Goal: Information Seeking & Learning: Learn about a topic

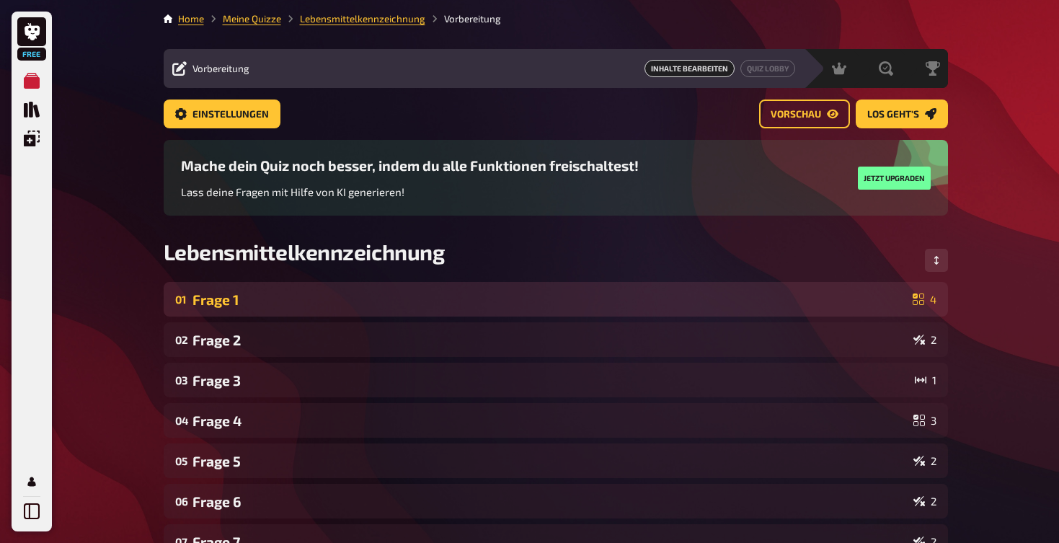
click at [674, 294] on div "Frage 1" at bounding box center [549, 299] width 714 height 17
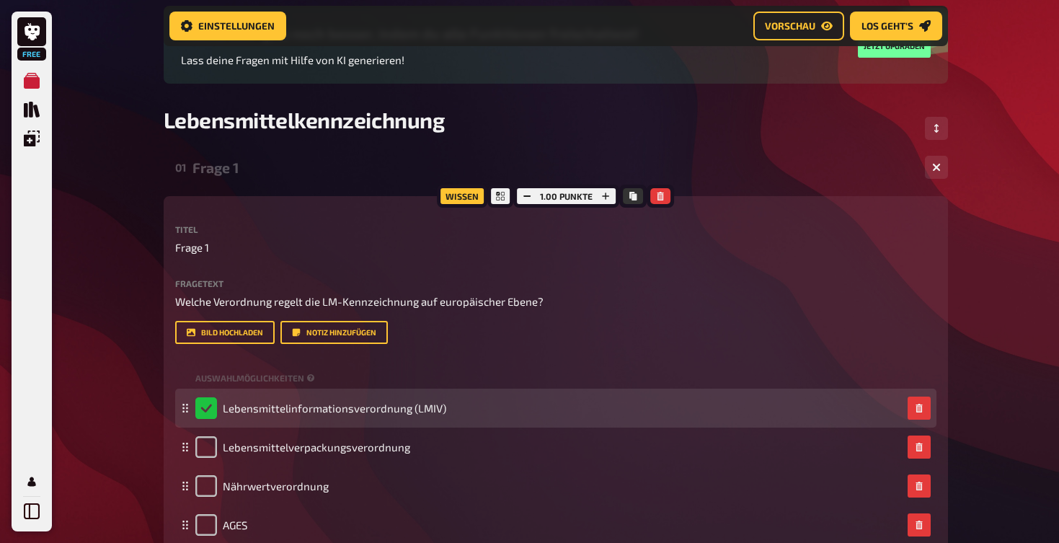
scroll to position [143, 0]
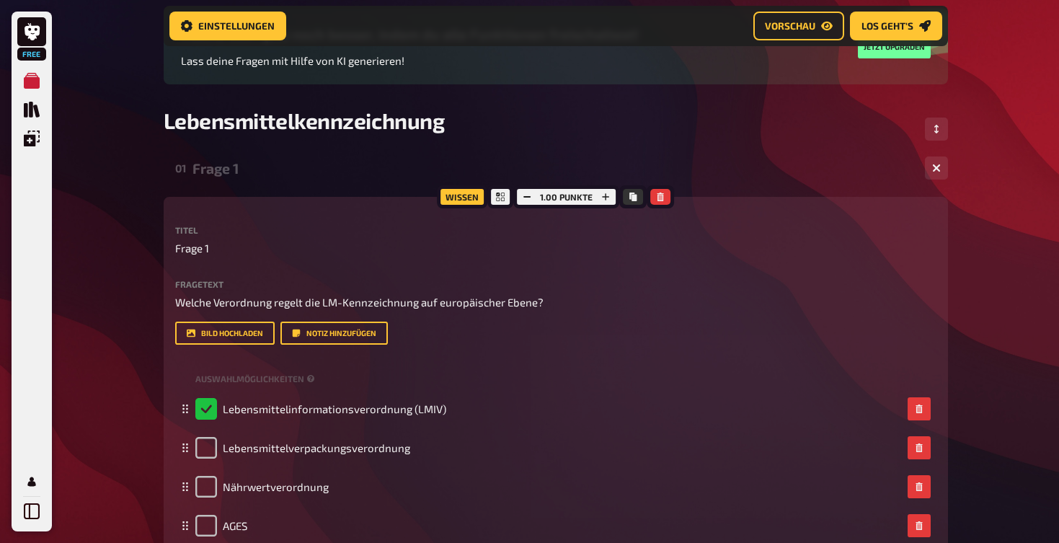
drag, startPoint x: 169, startPoint y: 303, endPoint x: 662, endPoint y: 317, distance: 492.5
click at [347, 302] on div "Wissen 1.00 Punkte Titel Frage 1 Fragetext Welche Verordnung regelt die LM-Kenn…" at bounding box center [556, 399] width 784 height 404
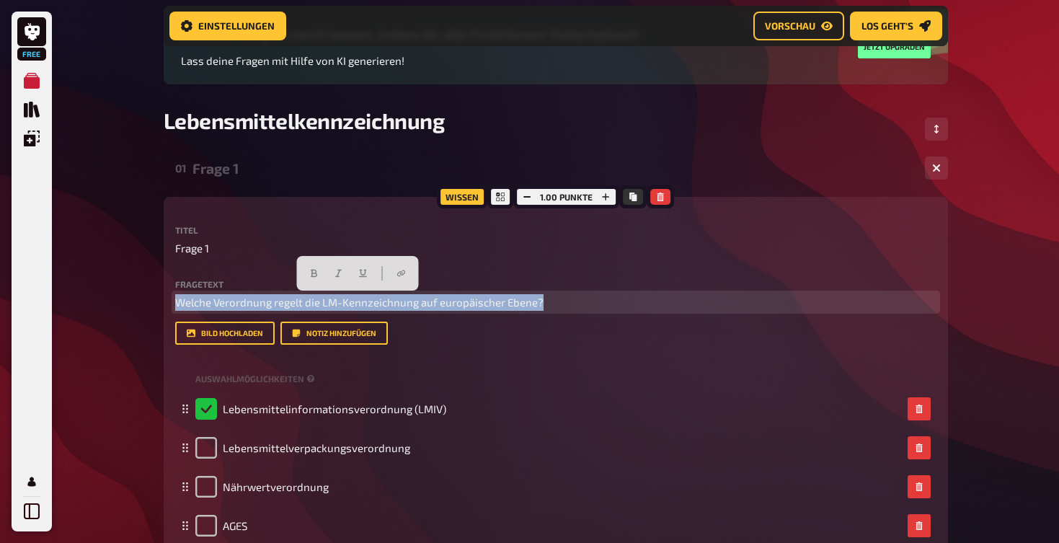
drag, startPoint x: 551, startPoint y: 301, endPoint x: 170, endPoint y: 293, distance: 380.7
click at [170, 293] on div "Wissen 1.00 Punkte Titel Frage 1 Fragetext Welche Verordnung regelt die LM-Kenn…" at bounding box center [556, 399] width 784 height 404
copy span "Welche Verordnung regelt die LM-Kennzeichnung auf europäischer Ebene?"
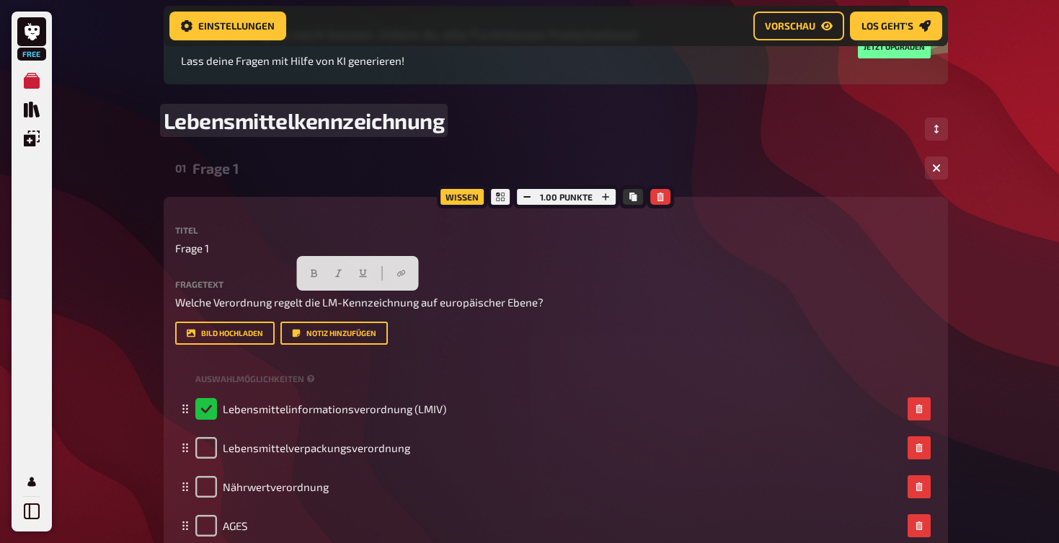
click at [428, 120] on span "Lebensmittelkennzeichnung" at bounding box center [304, 120] width 281 height 26
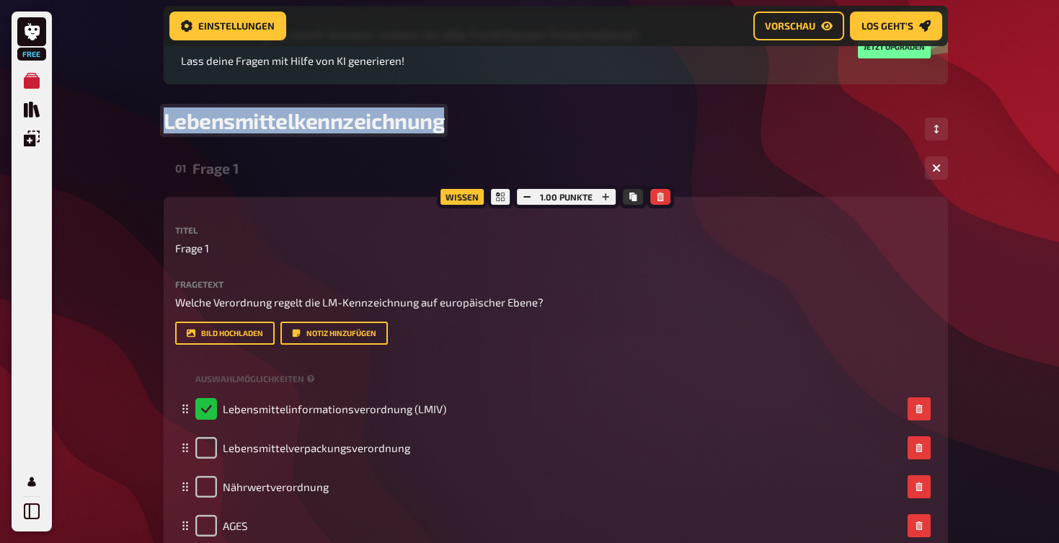
drag, startPoint x: 445, startPoint y: 121, endPoint x: 112, endPoint y: 108, distance: 332.6
click at [112, 108] on div "Free Meine Quizze Quiz Sammlung Einblendungen Mein Konto Home Meine Quizze Lebe…" at bounding box center [529, 486] width 1059 height 1259
copy span "Lebensmittelkennzeichnung"
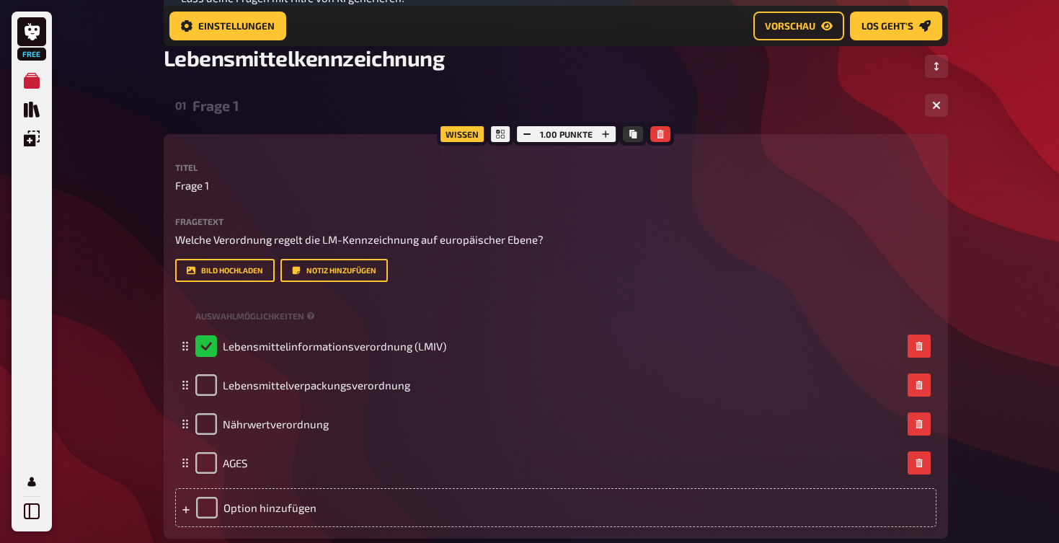
click at [531, 226] on div "Fragetext Welche Verordnung regelt die LM-Kennzeichnung auf europäischer Ebene?…" at bounding box center [555, 232] width 761 height 31
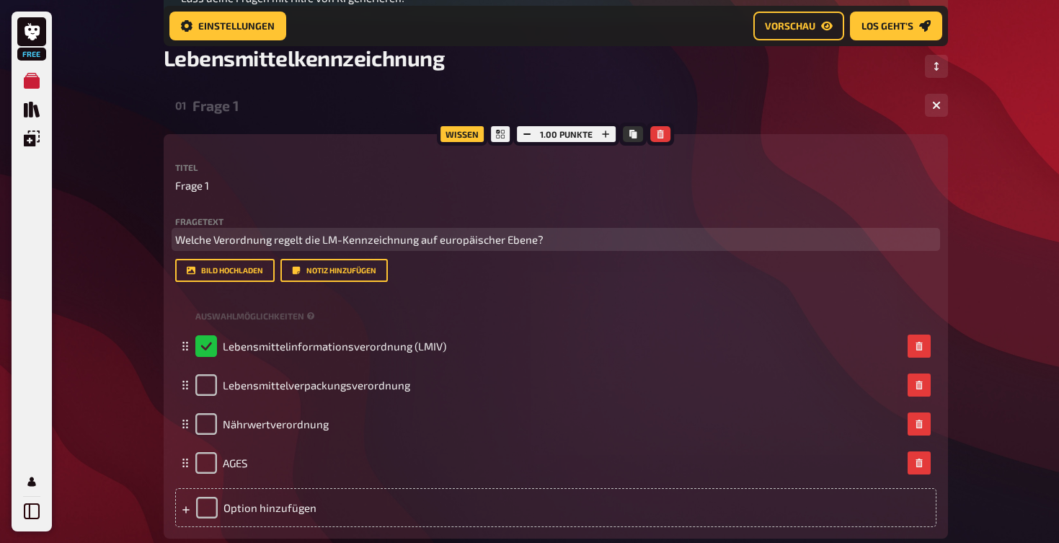
click at [531, 240] on span "Welche Verordnung regelt die LM-Kennzeichnung auf europäischer Ebene?" at bounding box center [359, 239] width 368 height 13
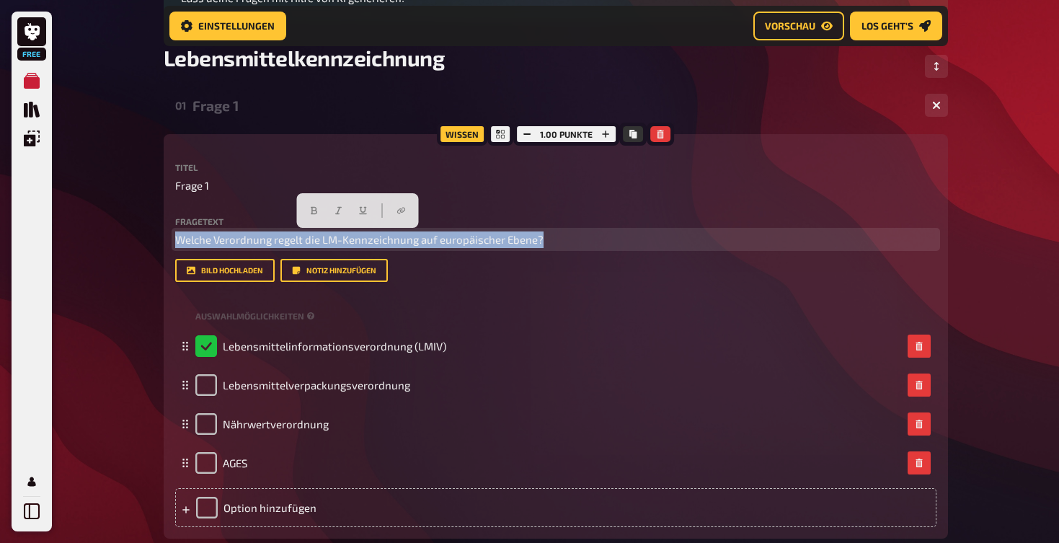
drag, startPoint x: 551, startPoint y: 243, endPoint x: 173, endPoint y: 240, distance: 378.4
click at [173, 240] on div "Wissen 1.00 Punkte Titel Frage 1 Fragetext Welche Verordnung regelt die LM-Kenn…" at bounding box center [556, 336] width 784 height 404
copy span "Welche Verordnung regelt die LM-Kennzeichnung auf europäischer Ebene?"
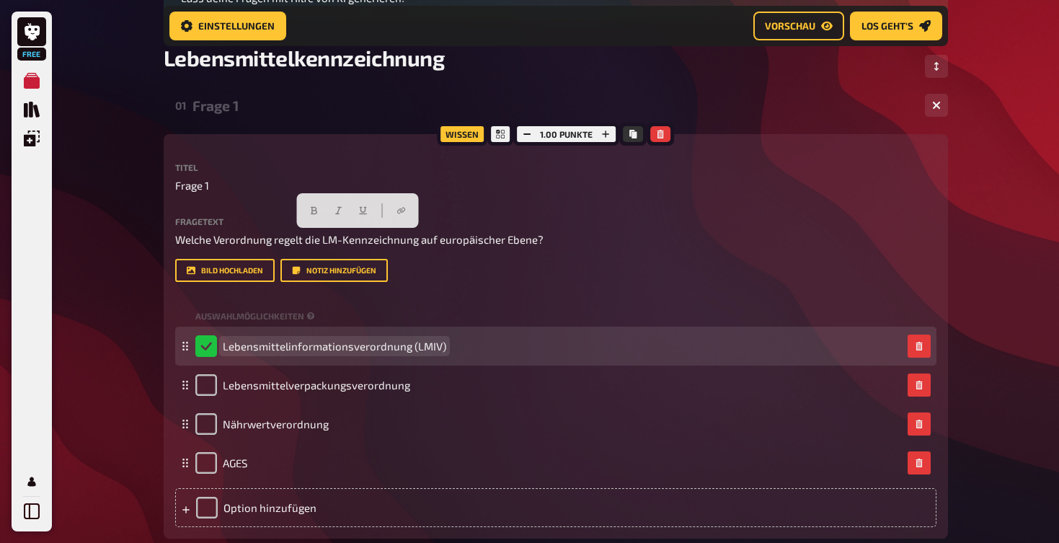
click at [301, 347] on span "Lebensmittelinformationsverordnung (LMIV)" at bounding box center [334, 346] width 223 height 13
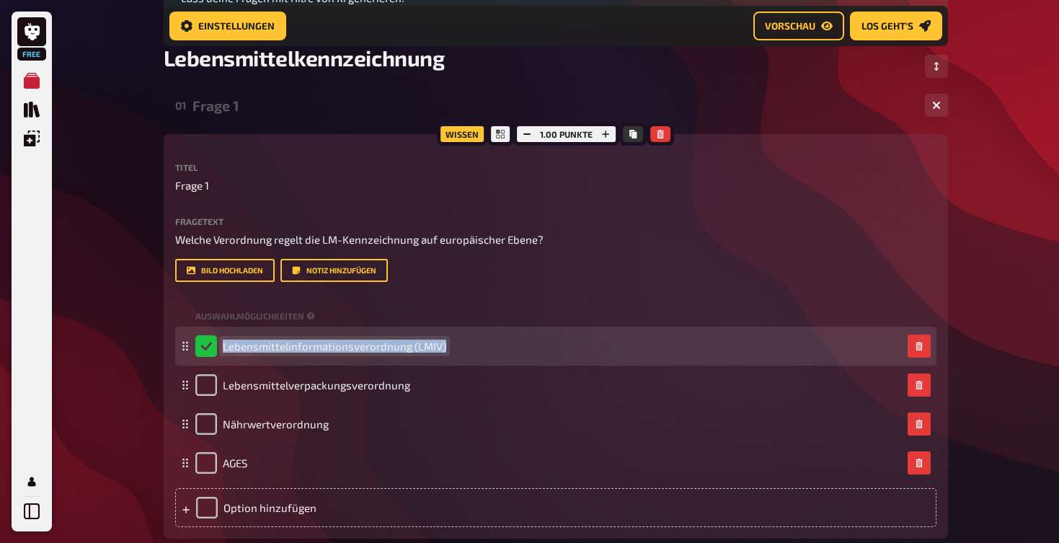
copy span "Lebensmittelinformationsverordnung (LMIV)"
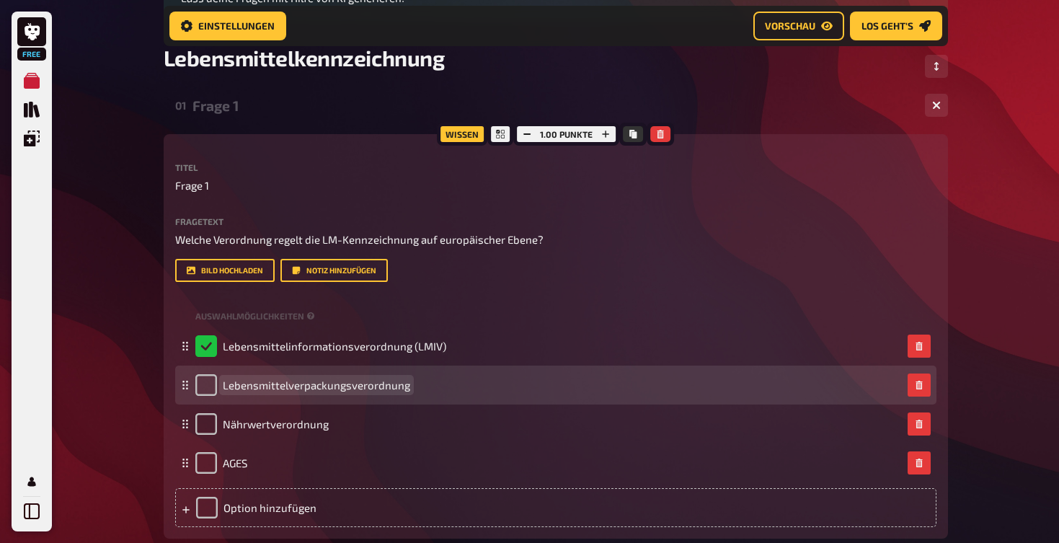
click at [334, 385] on span "Lebensmittelverpackungsverordnung" at bounding box center [316, 384] width 187 height 13
copy span "Lebensmittelverpackungsverordnung"
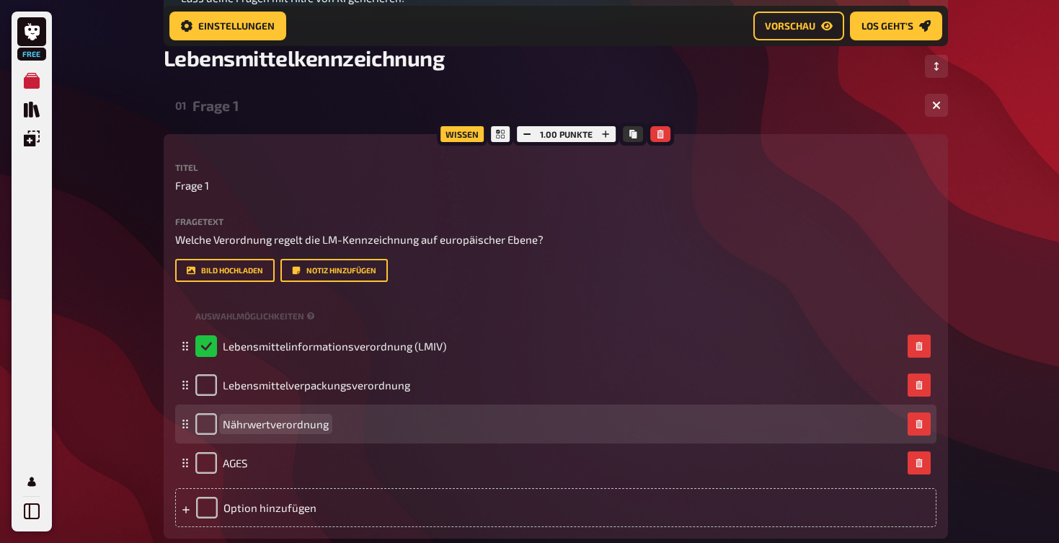
click at [297, 421] on span "Nährwertverordnung" at bounding box center [276, 423] width 106 height 13
copy span "Nährwertverordnung"
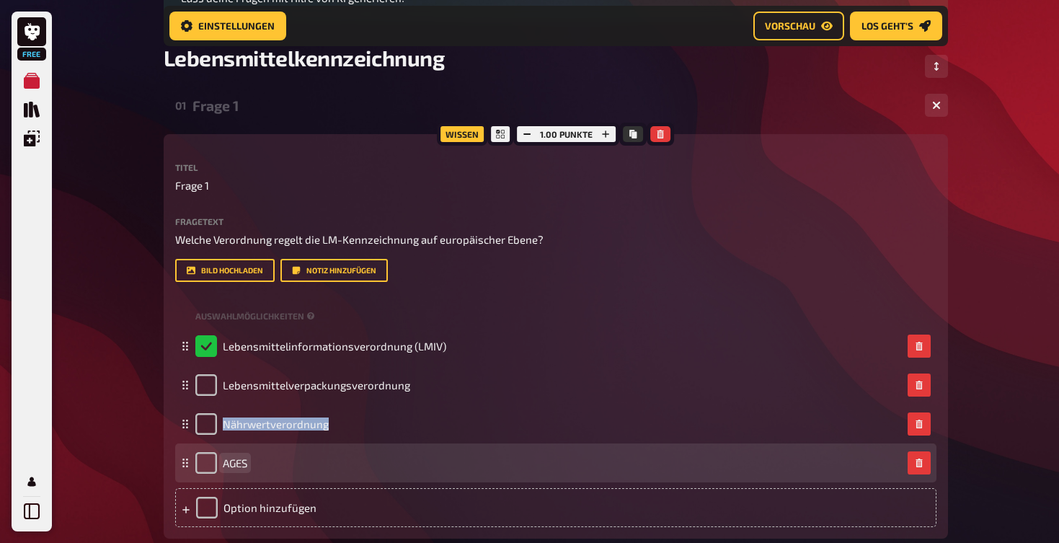
click at [241, 463] on span "AGES" at bounding box center [235, 462] width 25 height 13
copy span "AGES"
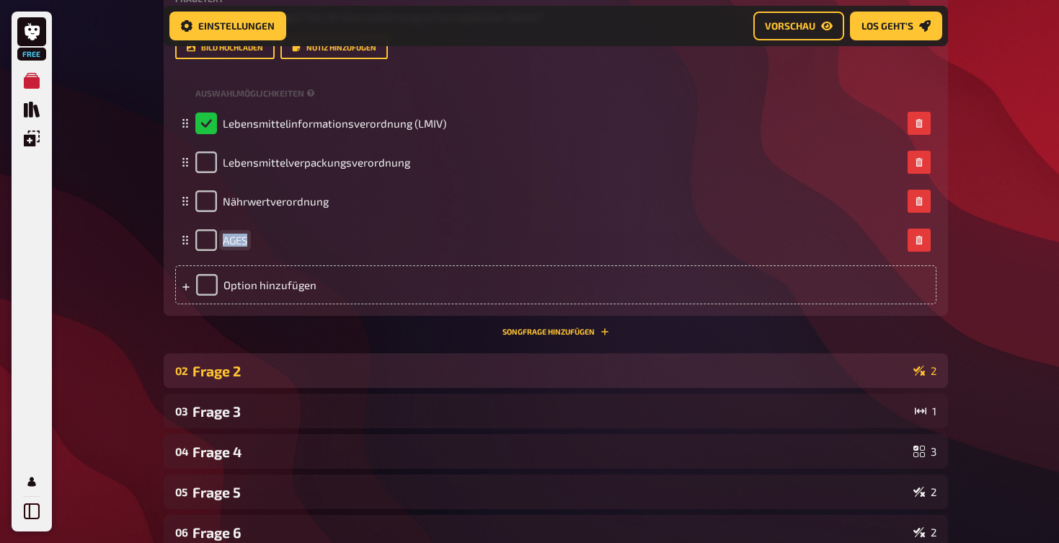
scroll to position [429, 0]
click at [397, 368] on div "Frage 2" at bounding box center [549, 370] width 715 height 17
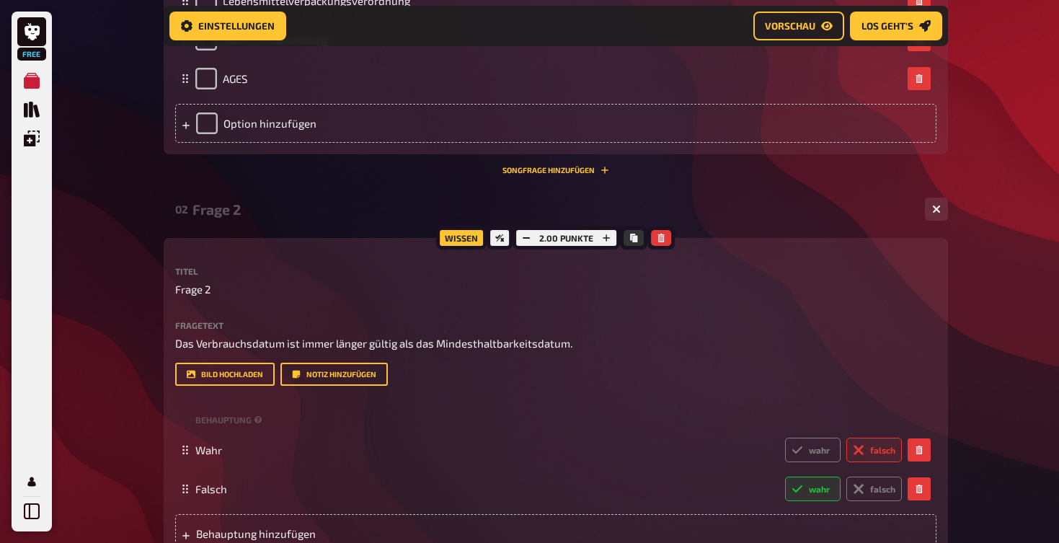
scroll to position [629, 0]
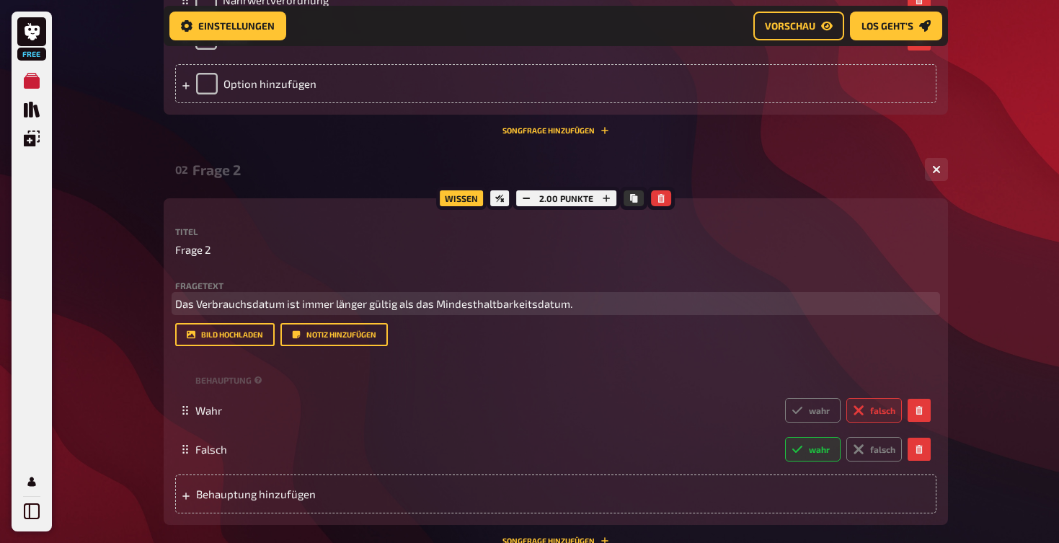
click at [358, 301] on span "Das Verbrauchsdatum ist immer länger gültig als das Mindesthaltbarkeitsdatum." at bounding box center [373, 303] width 397 height 13
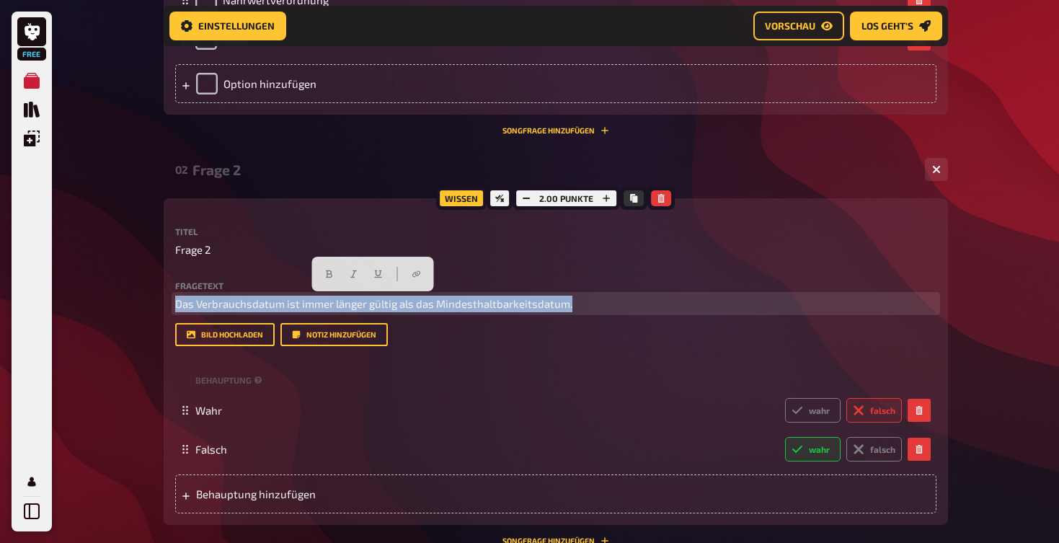
copy span "Das Verbrauchsdatum ist immer länger gültig als das Mindesthaltbarkeitsdatum."
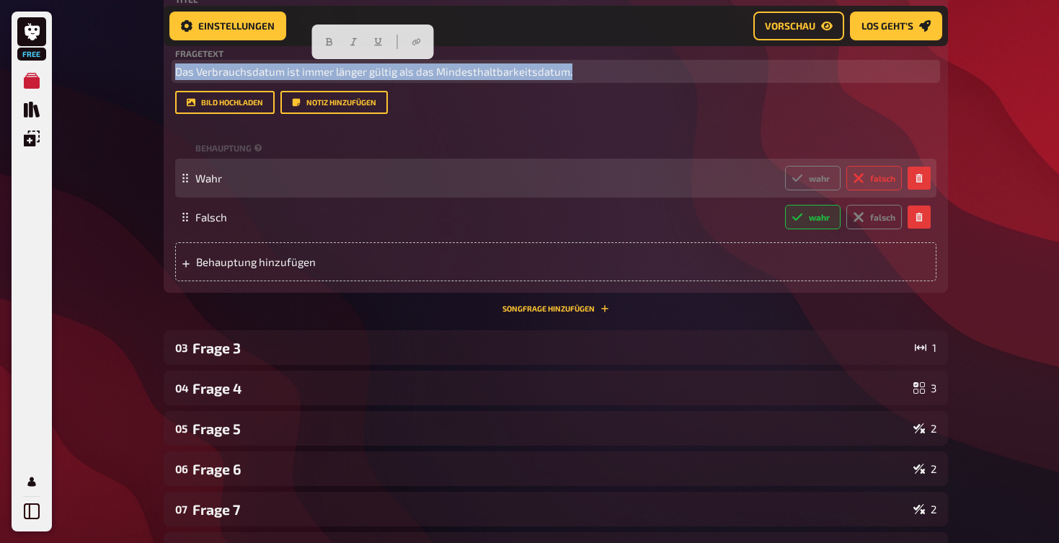
scroll to position [870, 0]
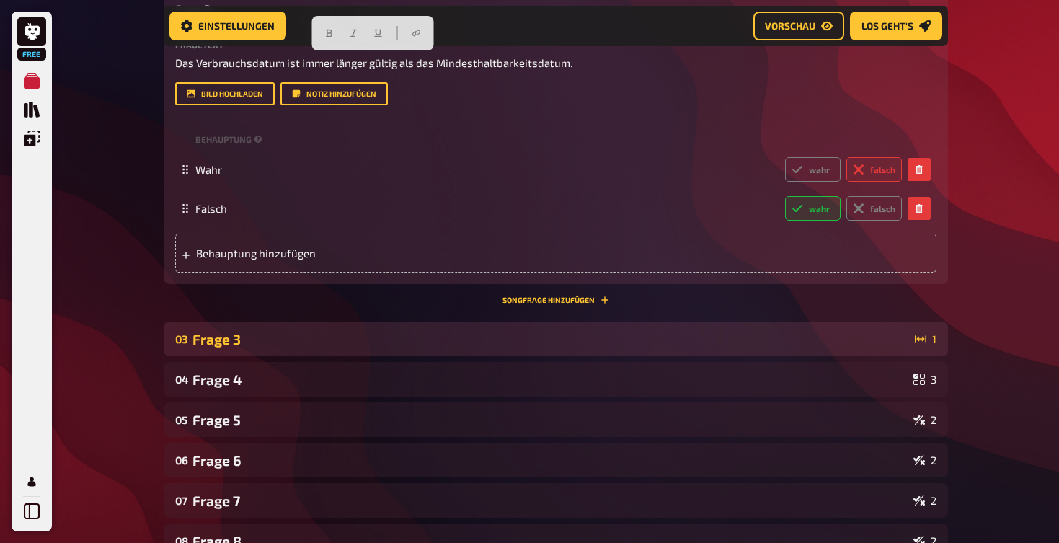
click at [378, 345] on div "Frage 3" at bounding box center [550, 339] width 716 height 17
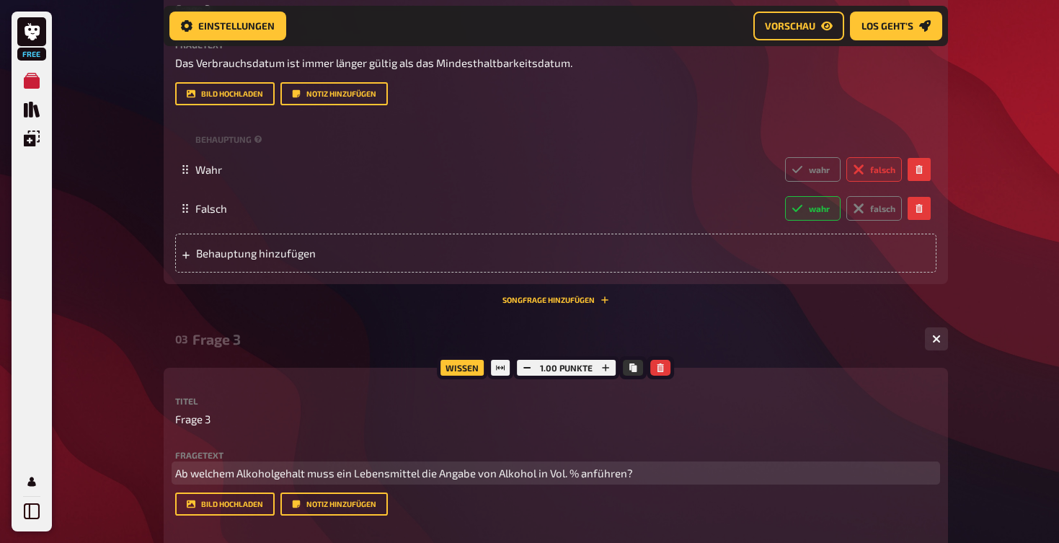
click at [217, 473] on span "Ab welchem Alkoholgehalt muss ein Lebensmittel die Angabe von Alkohol in Vol. %…" at bounding box center [404, 472] width 458 height 13
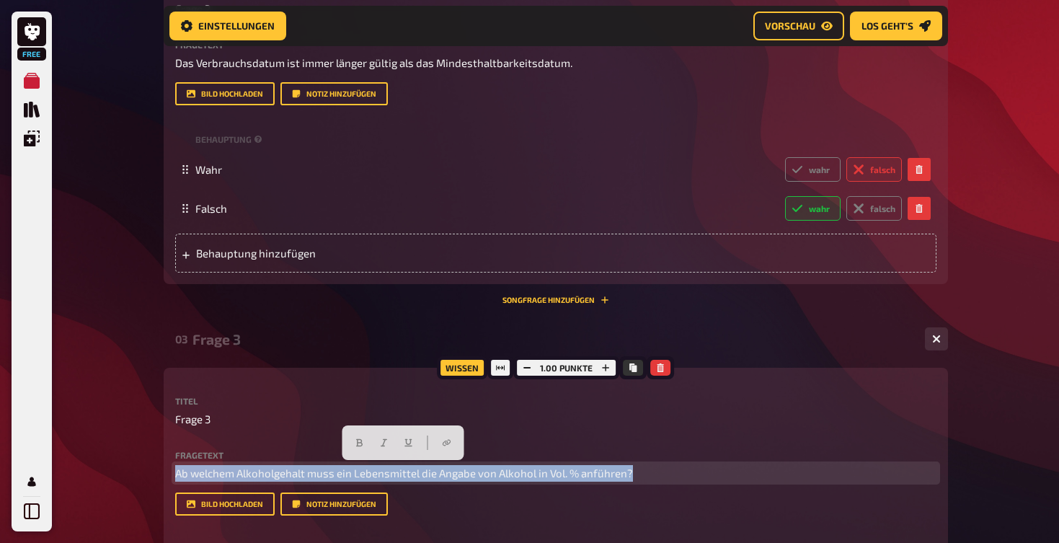
copy span "Ab welchem Alkoholgehalt muss ein Lebensmittel die Angabe von Alkohol in Vol. %…"
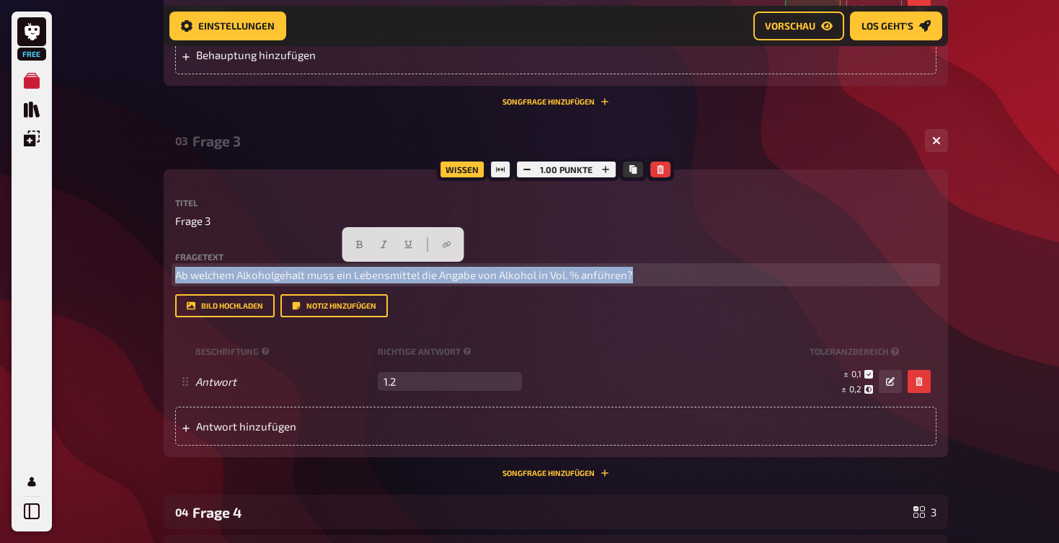
scroll to position [1079, 0]
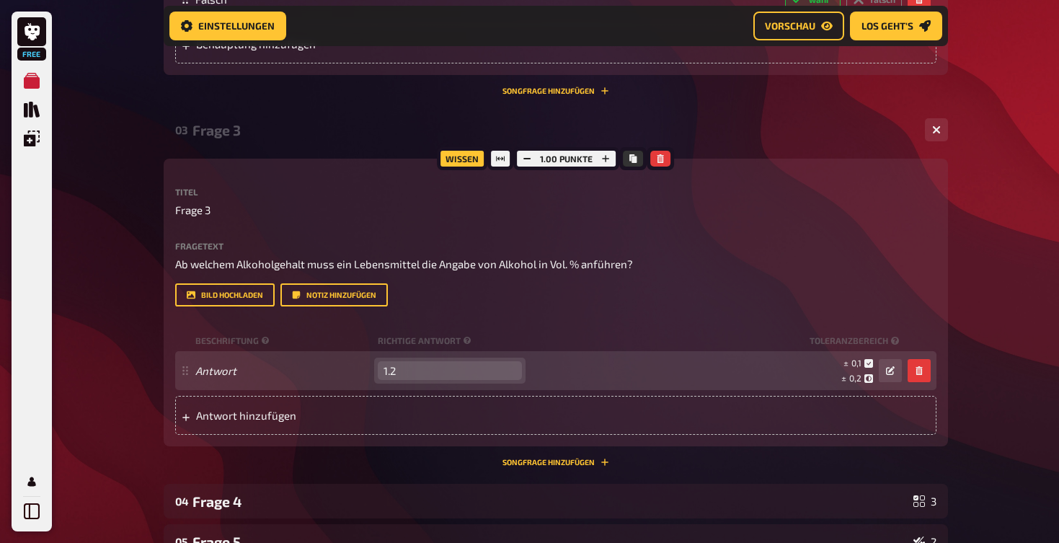
click at [427, 361] on input "1.2" at bounding box center [450, 370] width 144 height 19
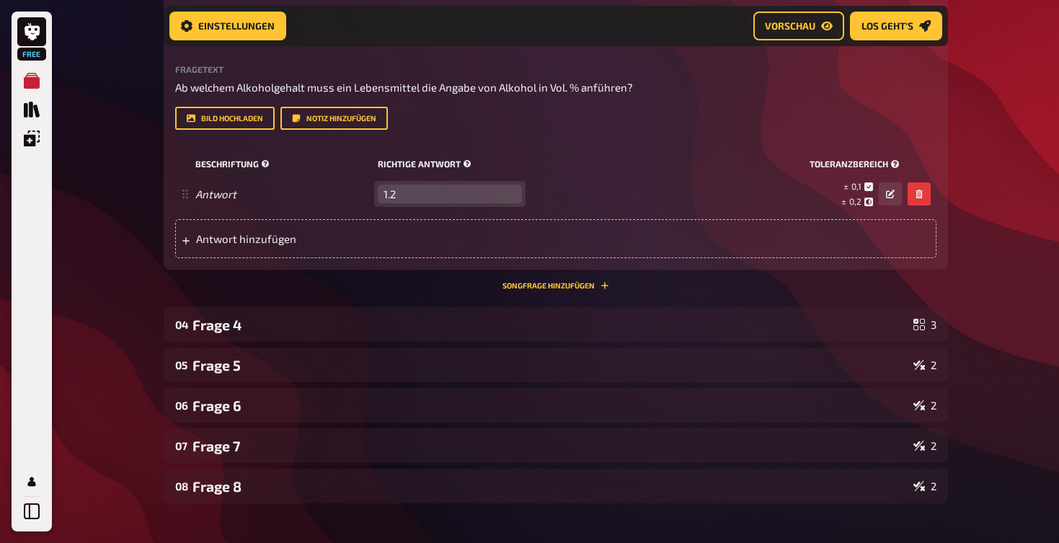
scroll to position [1256, 0]
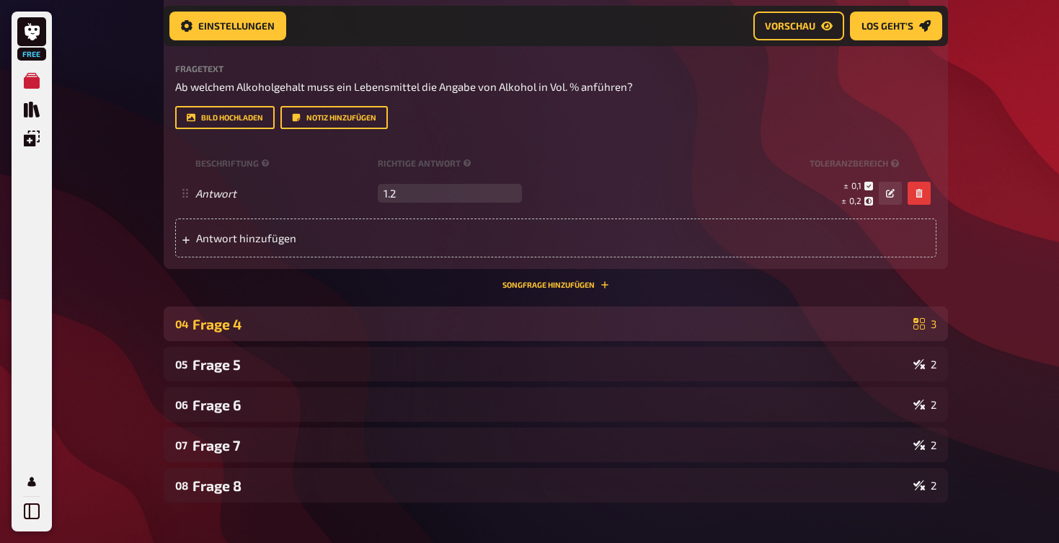
click at [473, 316] on div "Frage 4" at bounding box center [549, 324] width 715 height 17
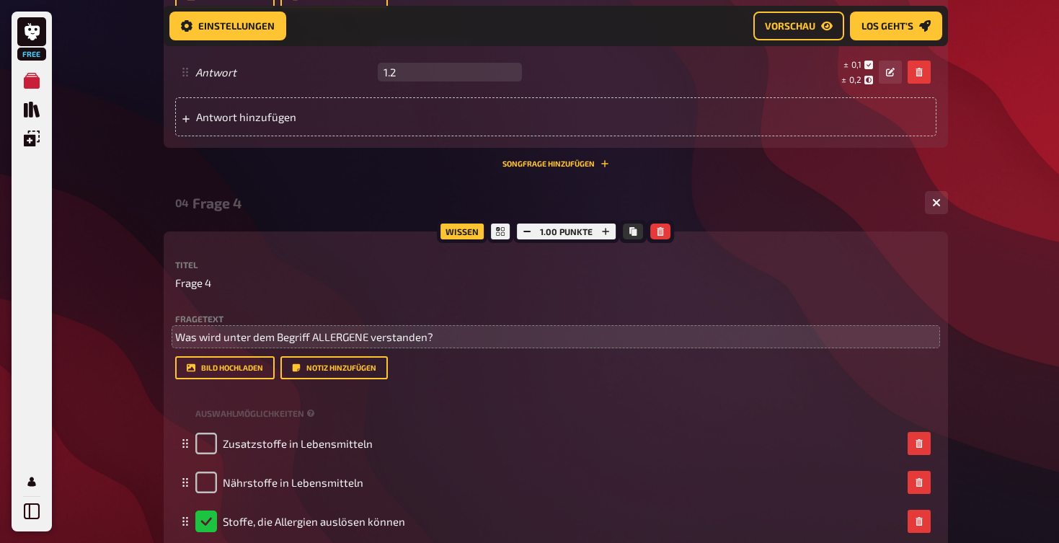
scroll to position [1377, 0]
click at [403, 332] on span "Was wird unter dem Begriff ALLERGENE verstanden?" at bounding box center [304, 337] width 258 height 13
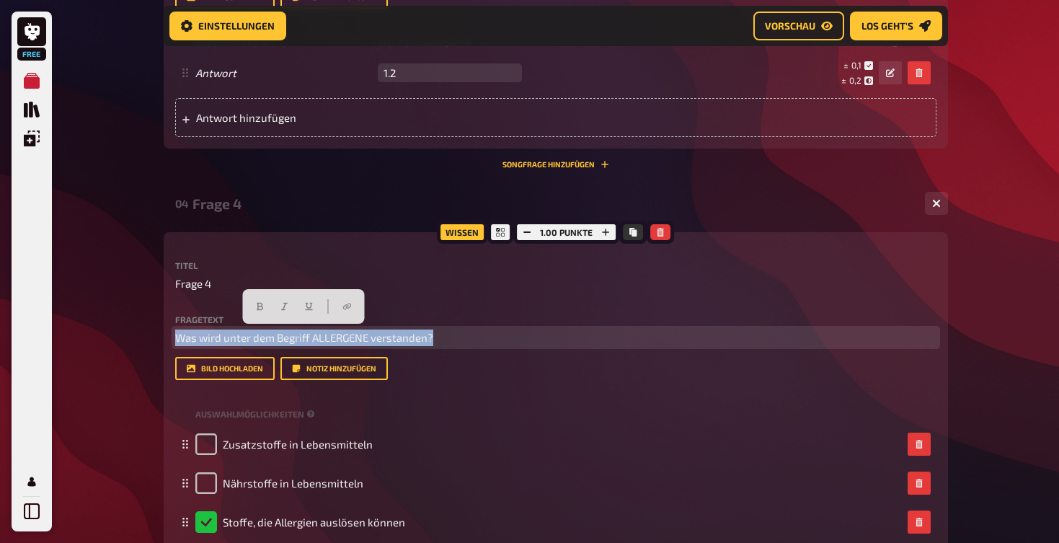
copy span "Was wird unter dem Begriff ALLERGENE verstanden?"
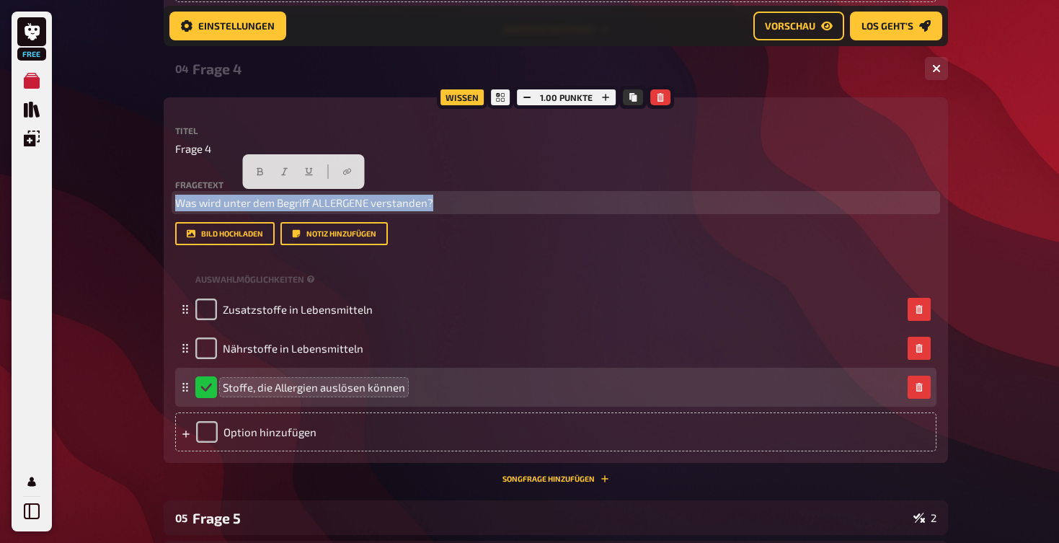
scroll to position [1512, 0]
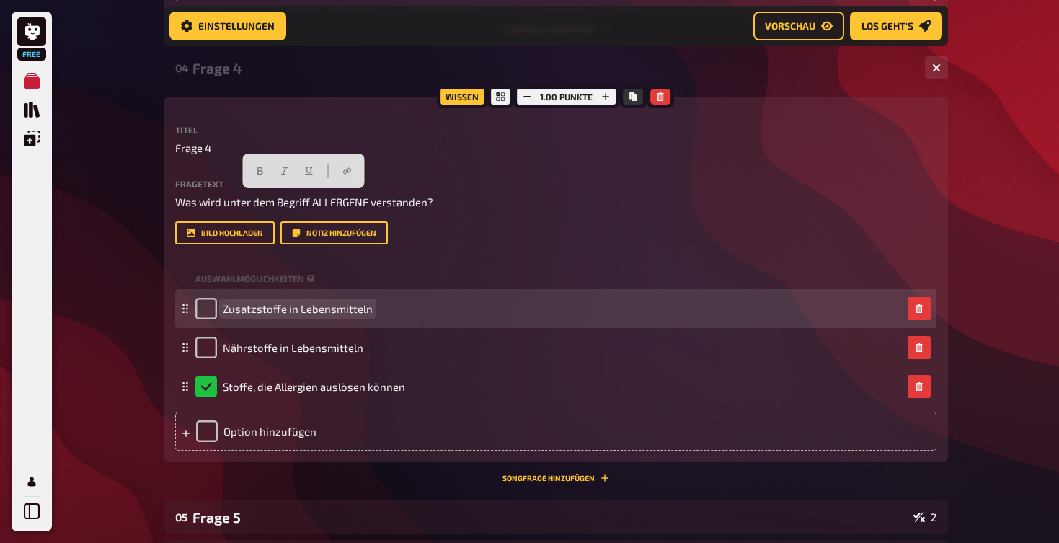
click at [350, 305] on span "Zusatzstoffe in Lebensmitteln" at bounding box center [298, 308] width 150 height 13
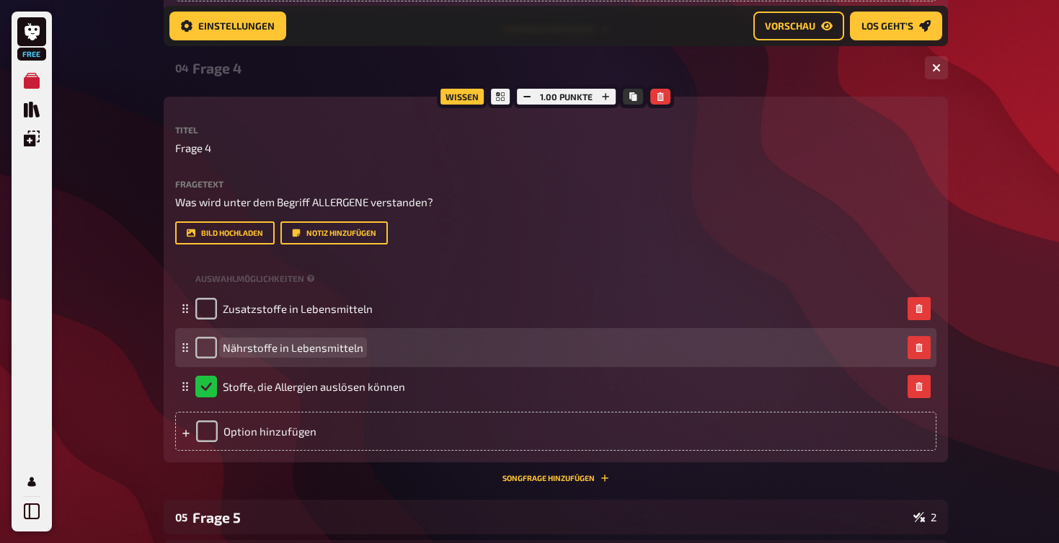
click at [304, 342] on span "Nährstoffe in Lebensmitteln" at bounding box center [293, 347] width 141 height 13
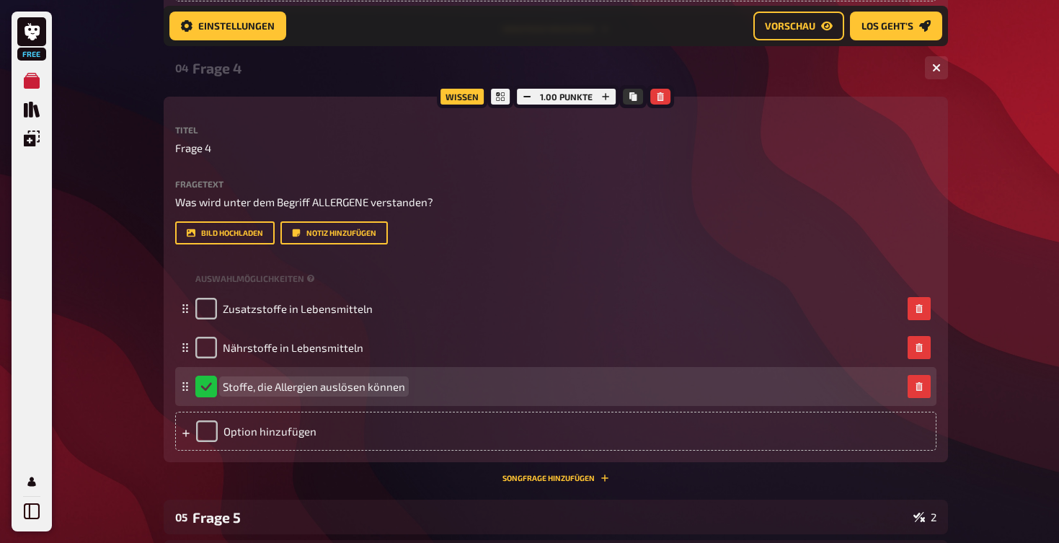
click at [337, 384] on span "Stoffe, die Allergien auslösen können" at bounding box center [314, 386] width 182 height 13
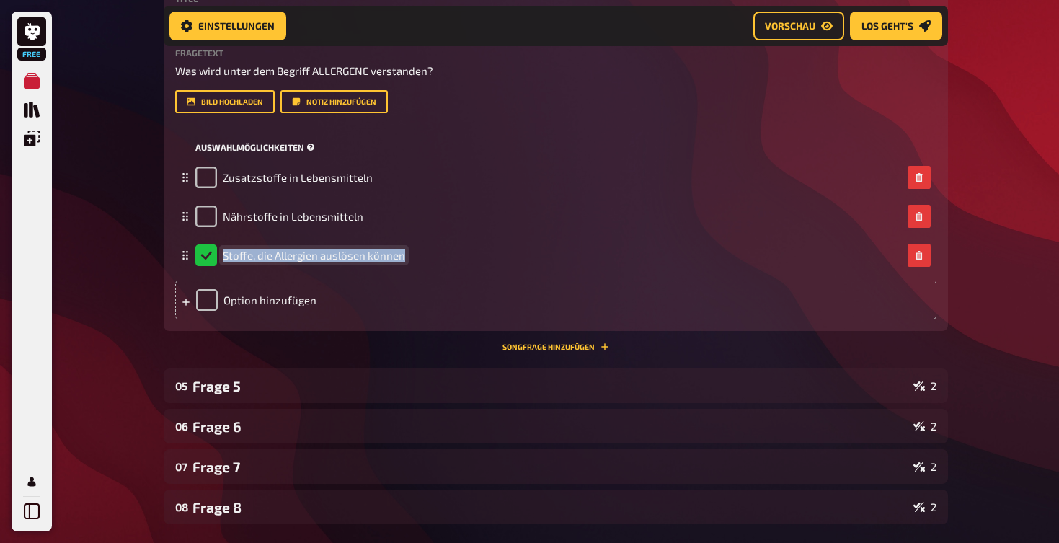
scroll to position [1681, 0]
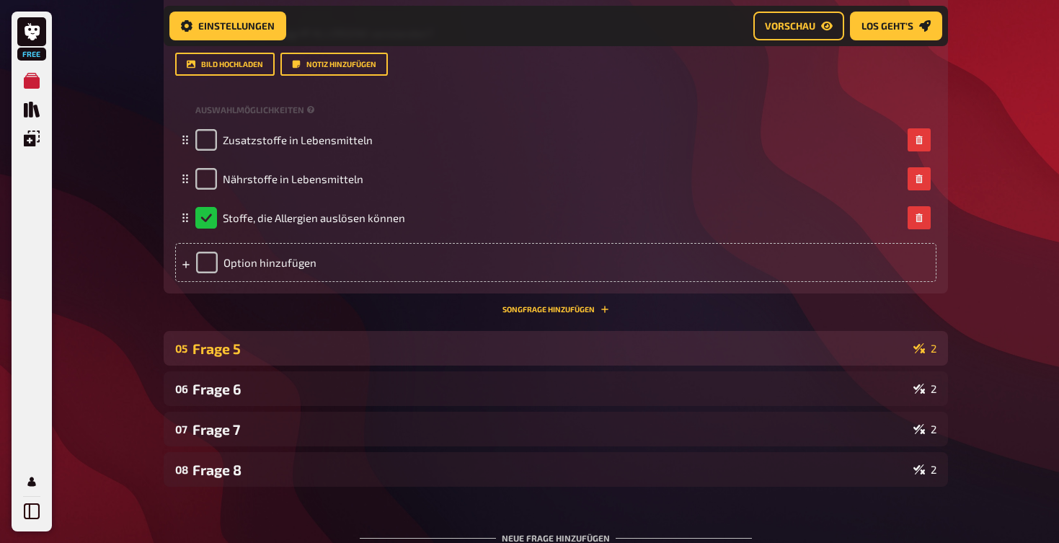
click at [319, 342] on div "Frage 5" at bounding box center [549, 348] width 715 height 17
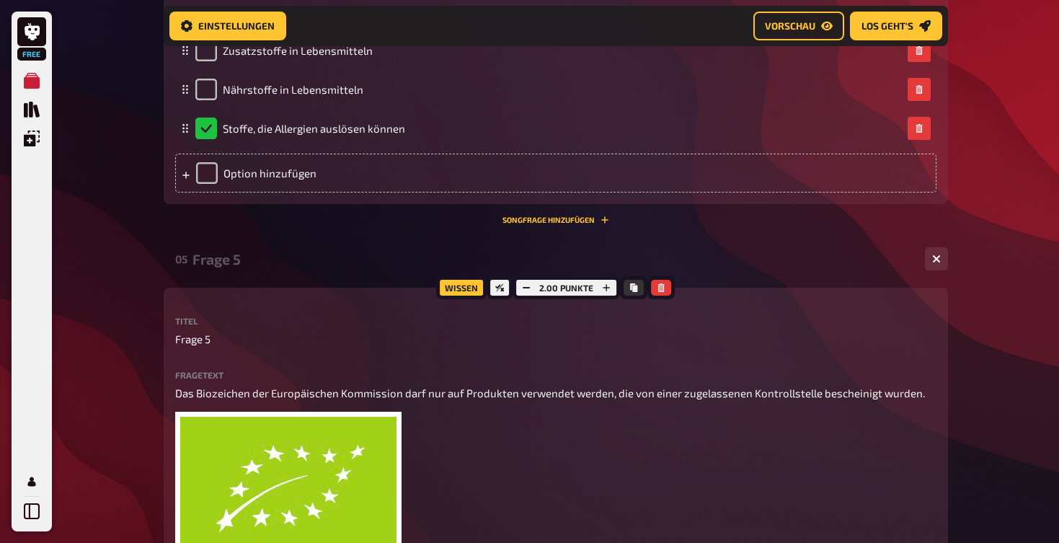
scroll to position [1791, 0]
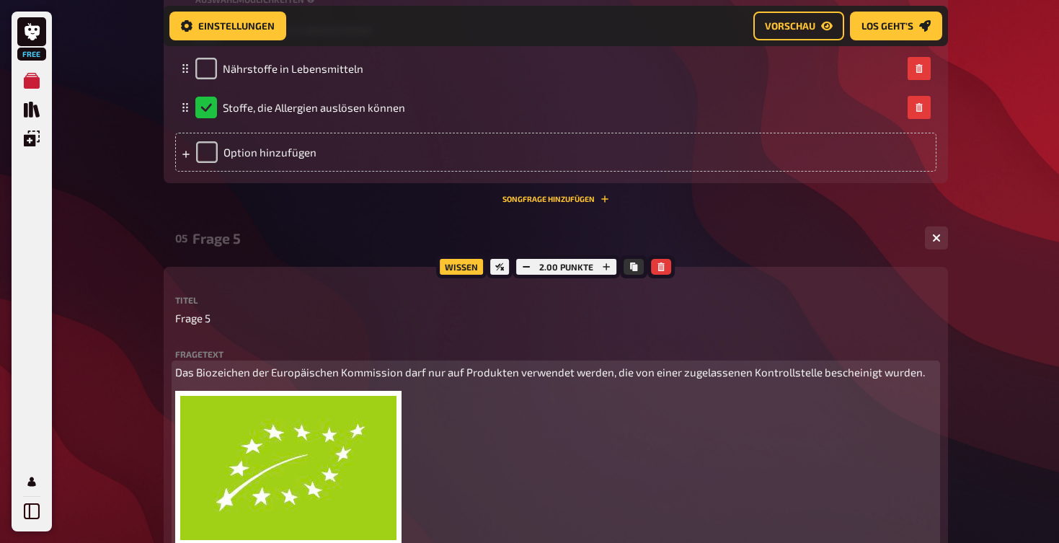
click at [461, 376] on div "Das Biozeichen der Europäischen Kommission darf nur auf Produkten verwendet wer…" at bounding box center [555, 456] width 761 height 185
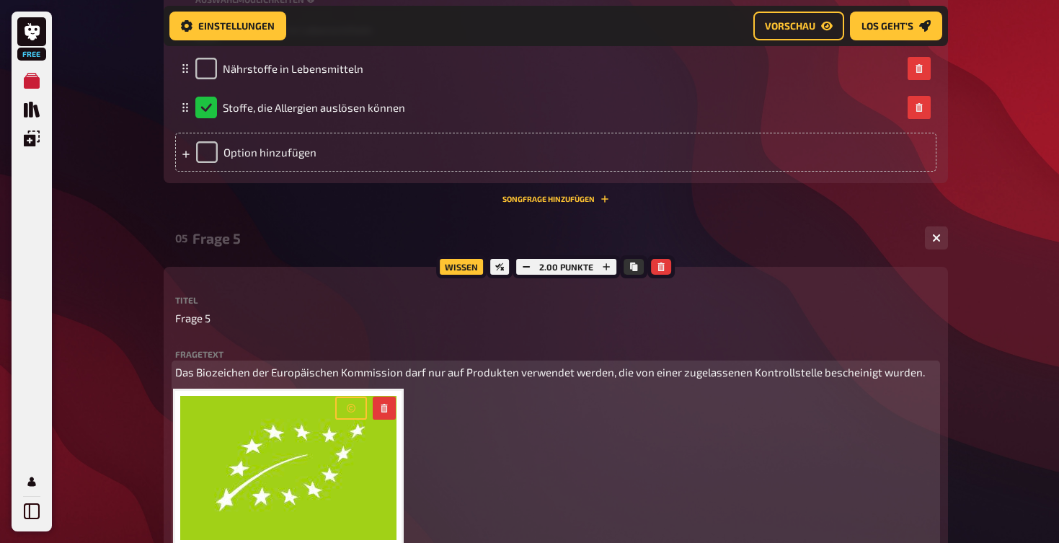
click at [461, 376] on div "Das Biozeichen der Europäischen Kommission darf nur auf Produkten verwendet wer…" at bounding box center [555, 456] width 761 height 185
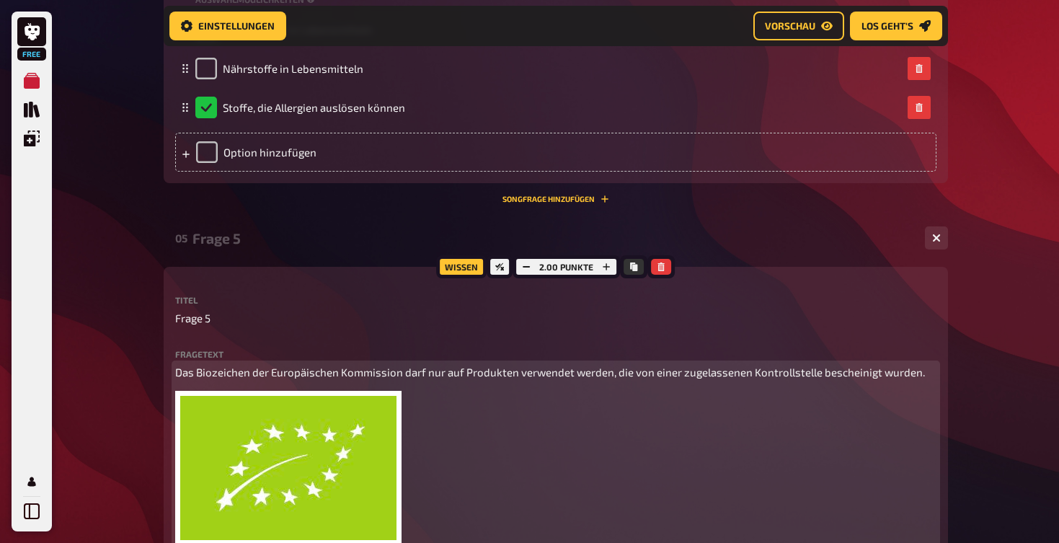
click at [434, 365] on span "Das Biozeichen der Europäischen Kommission darf nur auf Produkten verwendet wer…" at bounding box center [550, 371] width 750 height 13
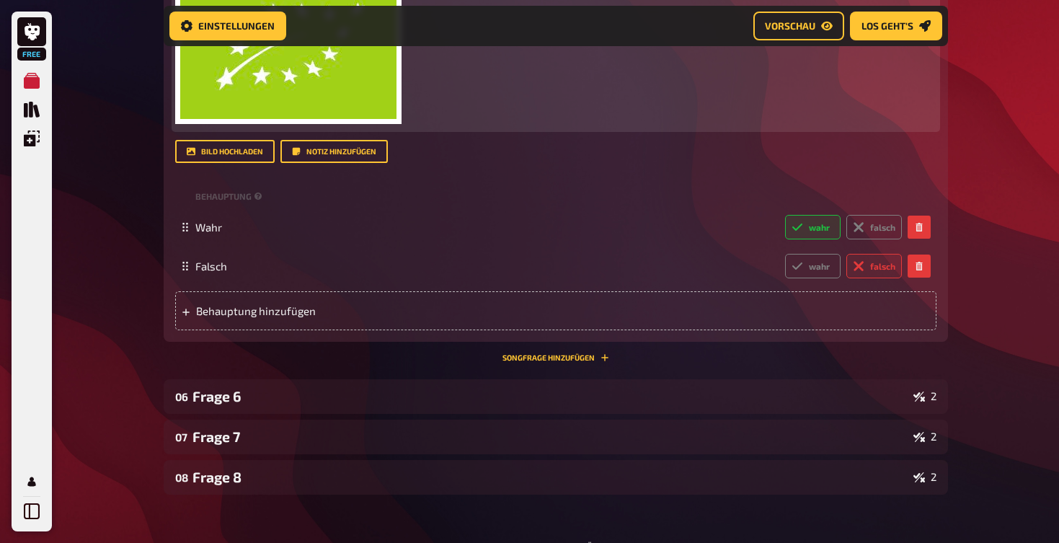
scroll to position [2217, 0]
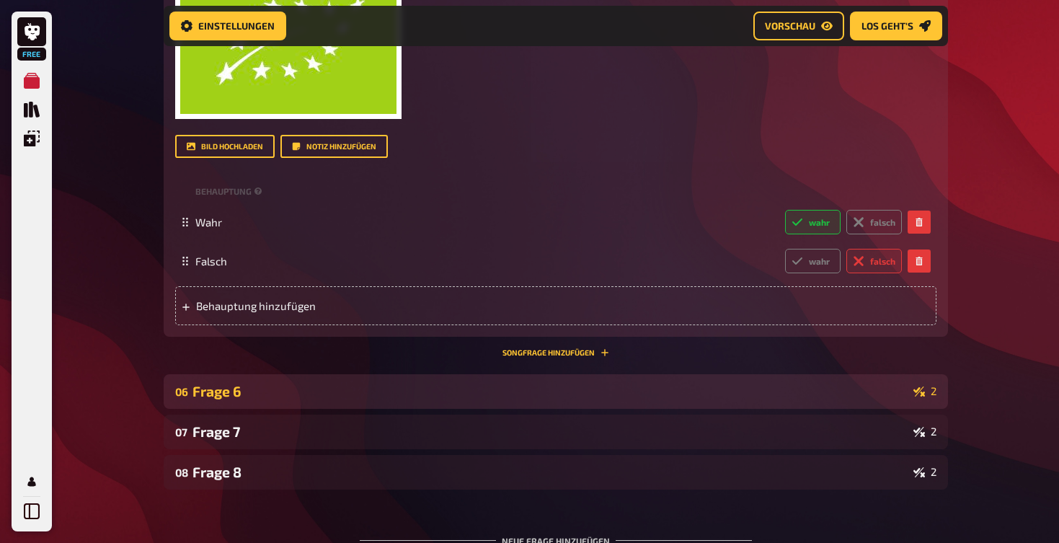
click at [382, 396] on div "06 Frage 6 2" at bounding box center [556, 391] width 784 height 35
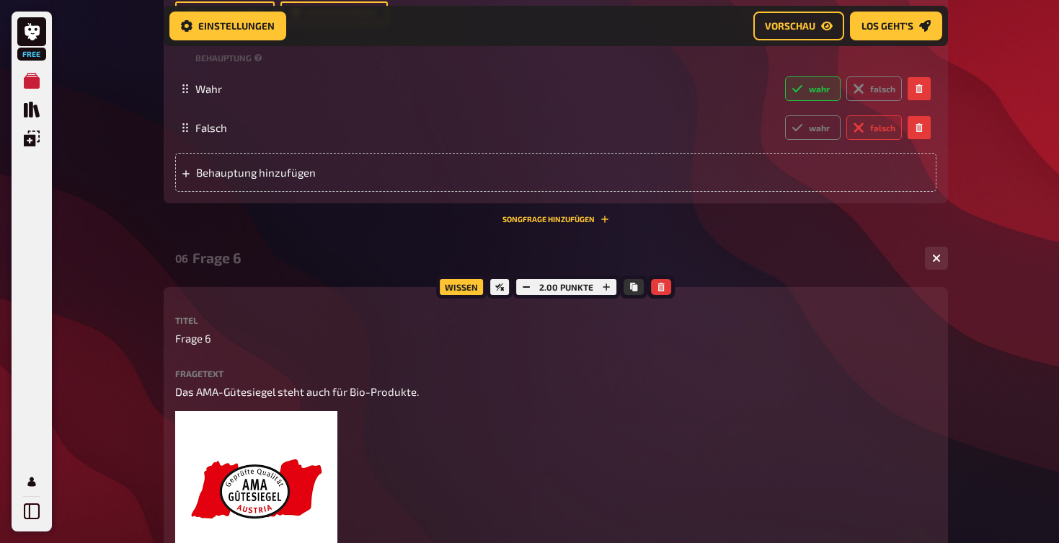
scroll to position [2352, 0]
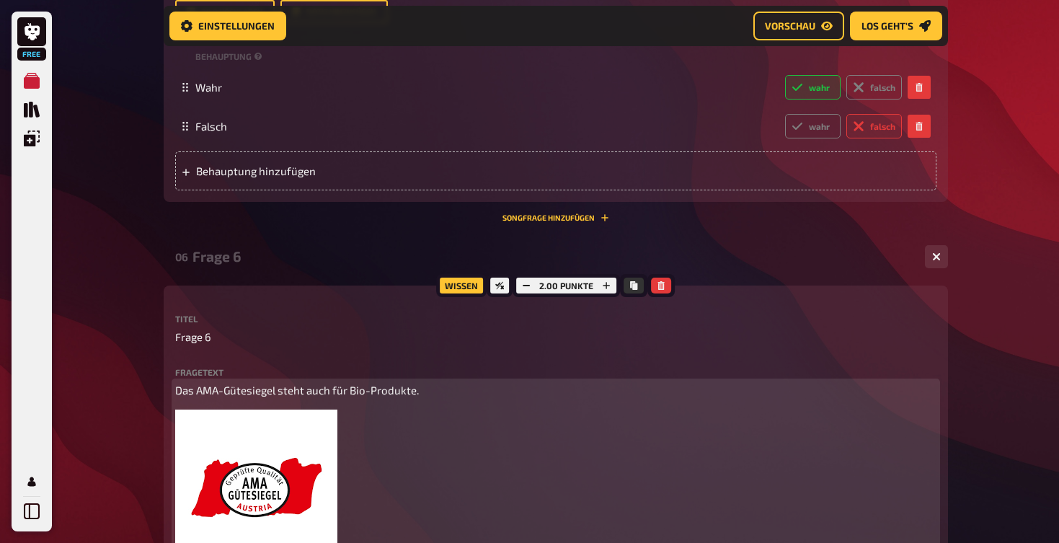
click at [383, 391] on span "Das AMA-Gütesiegel steht auch für Bio-Produkte." at bounding box center [297, 389] width 244 height 13
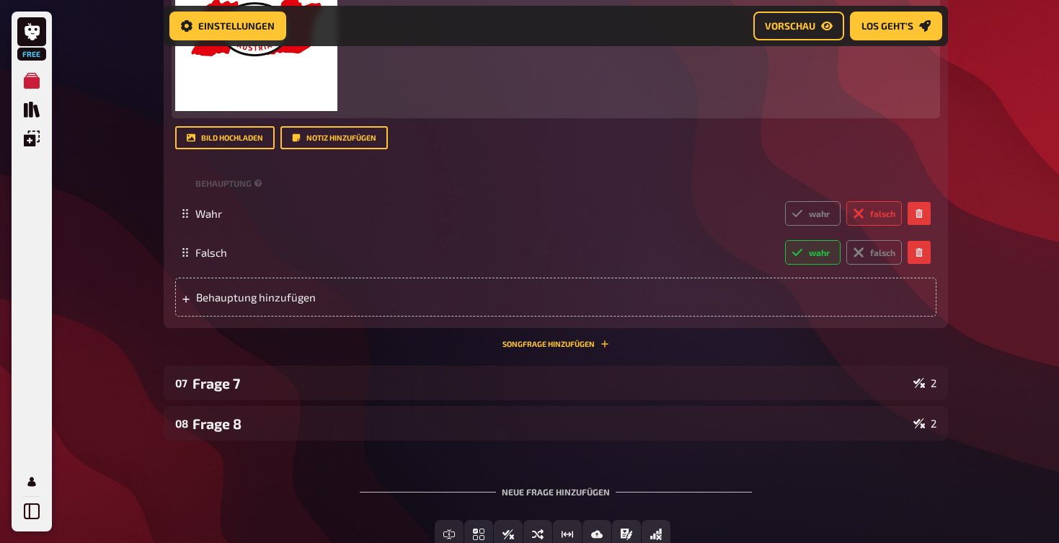
scroll to position [2814, 0]
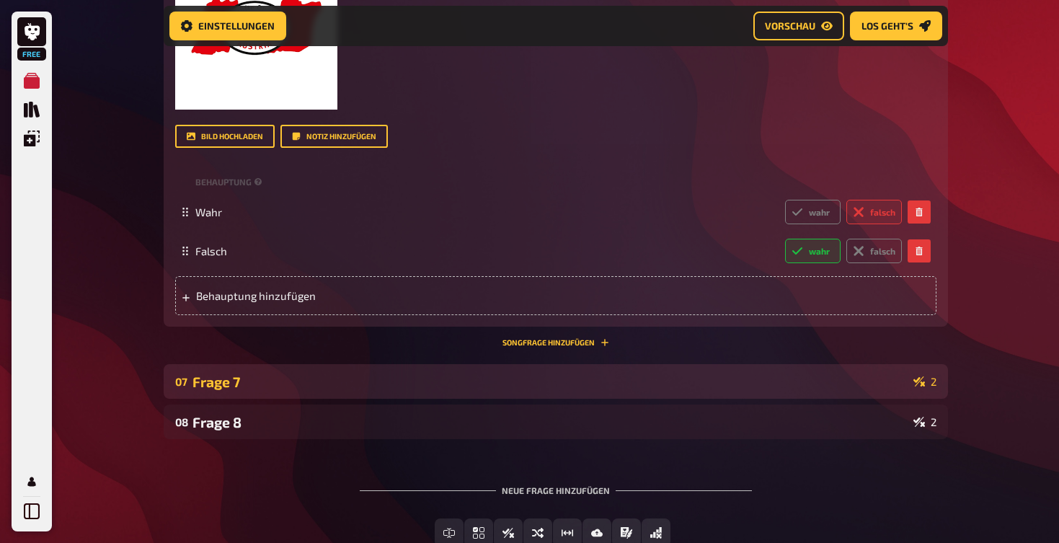
click at [392, 375] on div "Frage 7" at bounding box center [549, 381] width 715 height 17
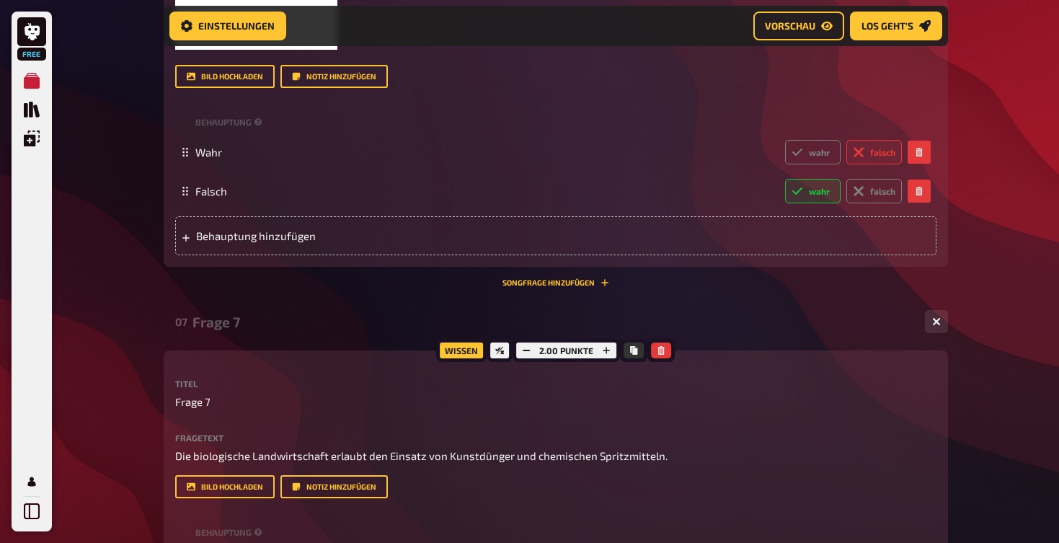
scroll to position [2879, 0]
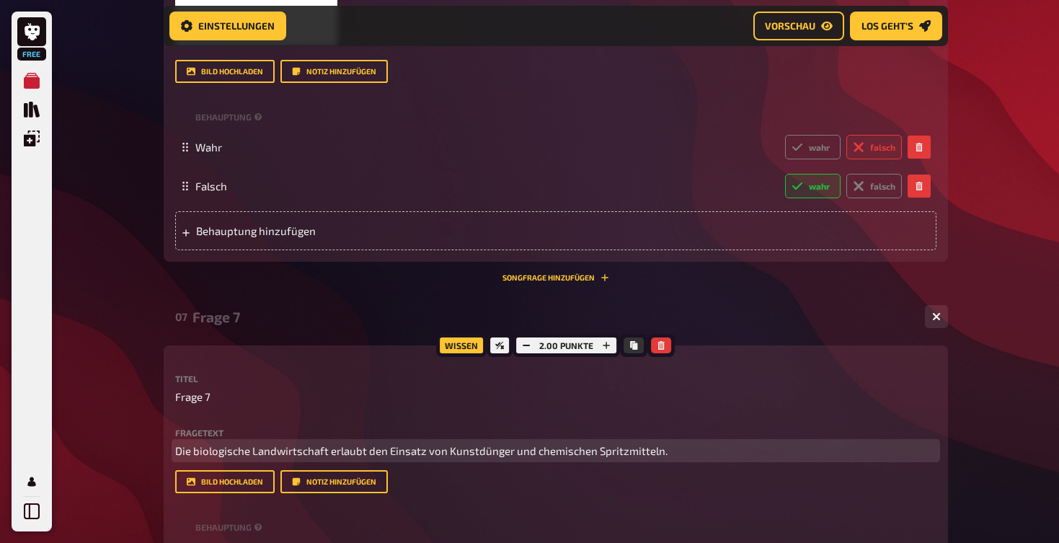
click at [376, 445] on span "Die biologische Landwirtschaft erlaubt den Einsatz von Kunstdünger und chemisch…" at bounding box center [421, 450] width 492 height 13
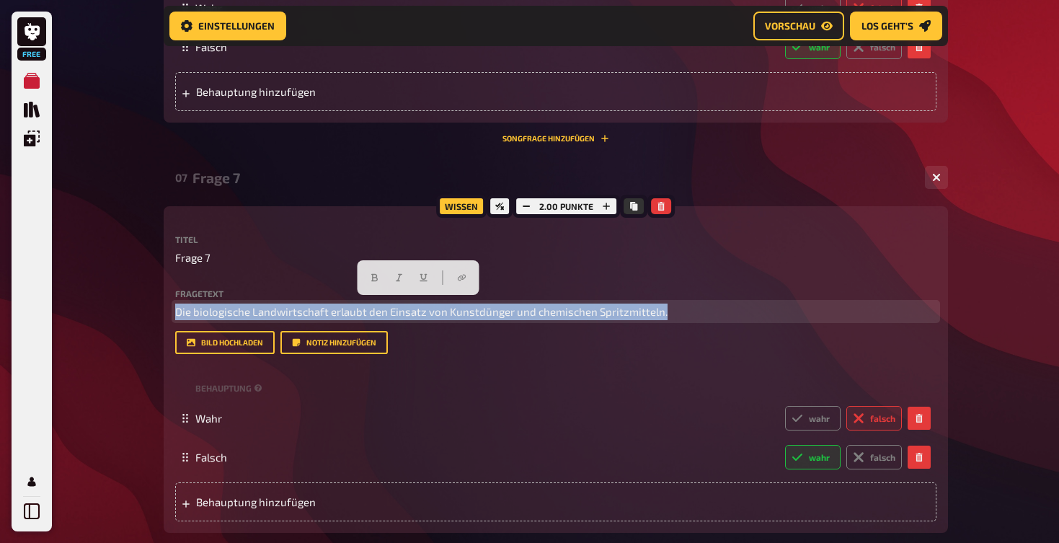
scroll to position [3020, 0]
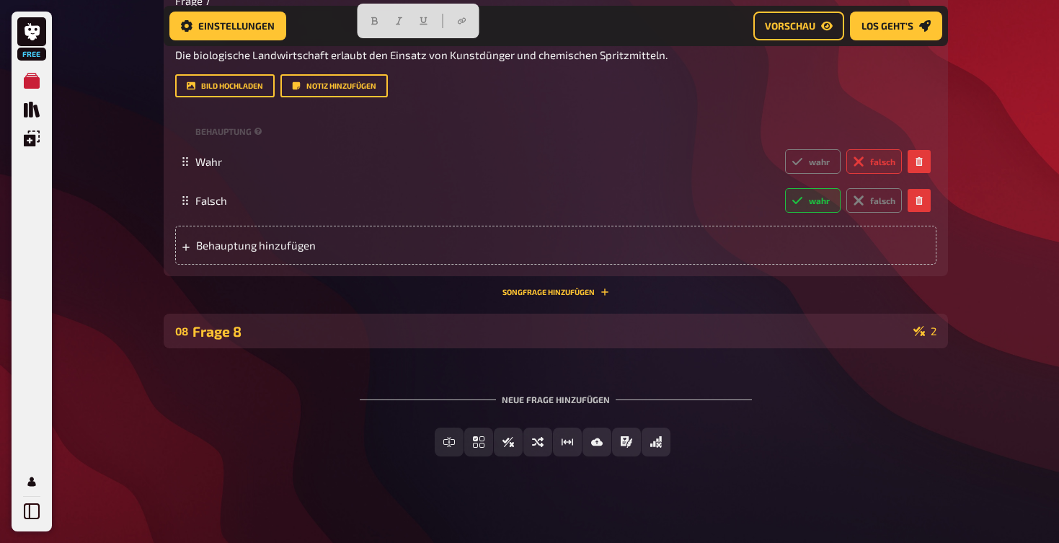
click at [306, 324] on div "Frage 8" at bounding box center [549, 331] width 715 height 17
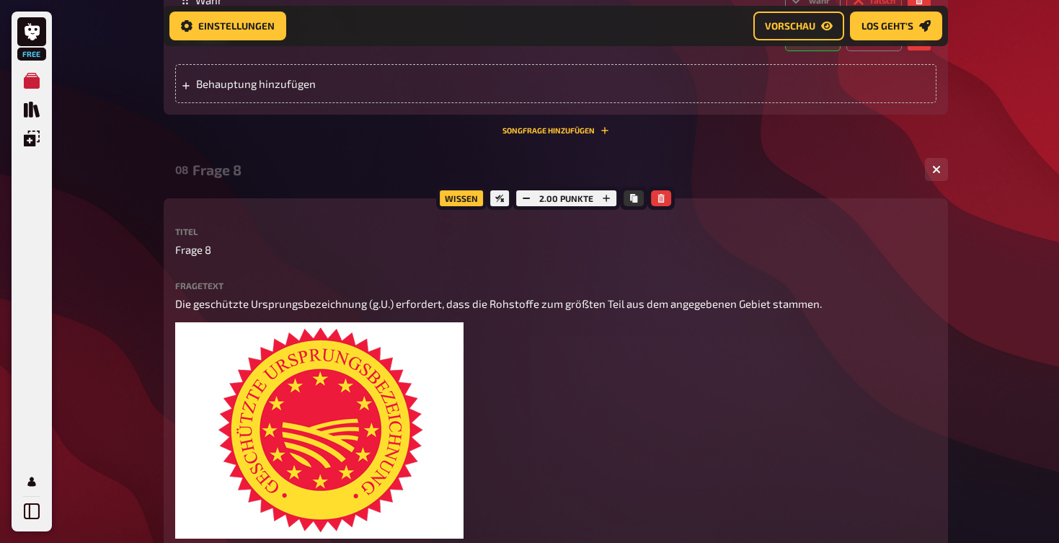
scroll to position [3440, 0]
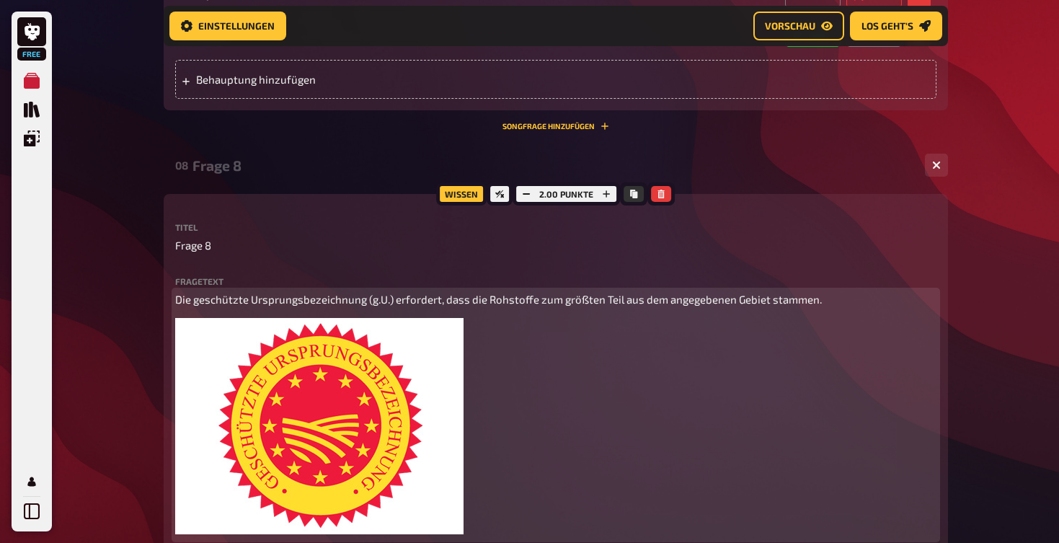
click at [296, 293] on span "Die geschützte Ursprungsbezeichnung (g.U.) erfordert, dass die Rohstoffe zum gr…" at bounding box center [498, 299] width 647 height 13
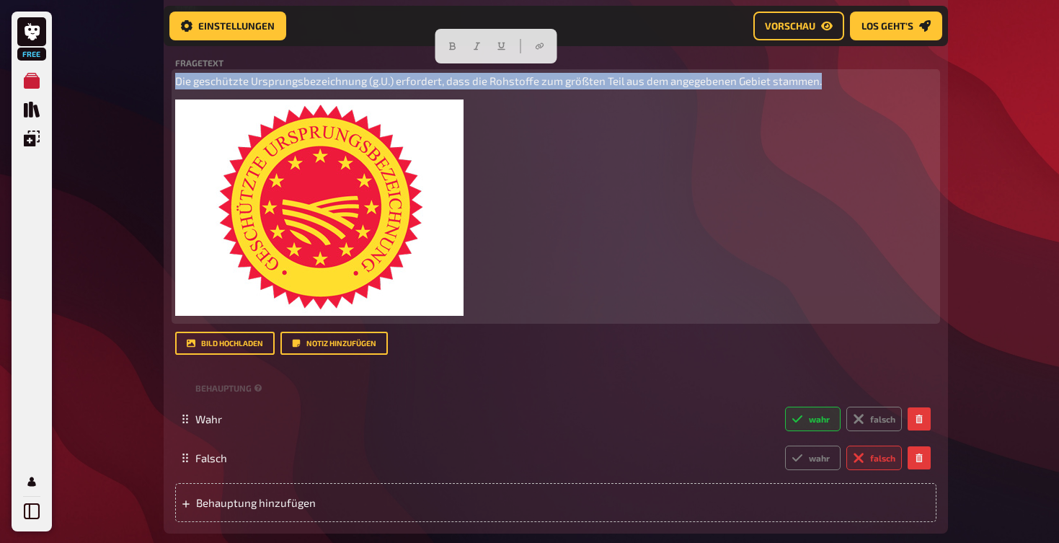
scroll to position [3667, 0]
